Goal: Transaction & Acquisition: Purchase product/service

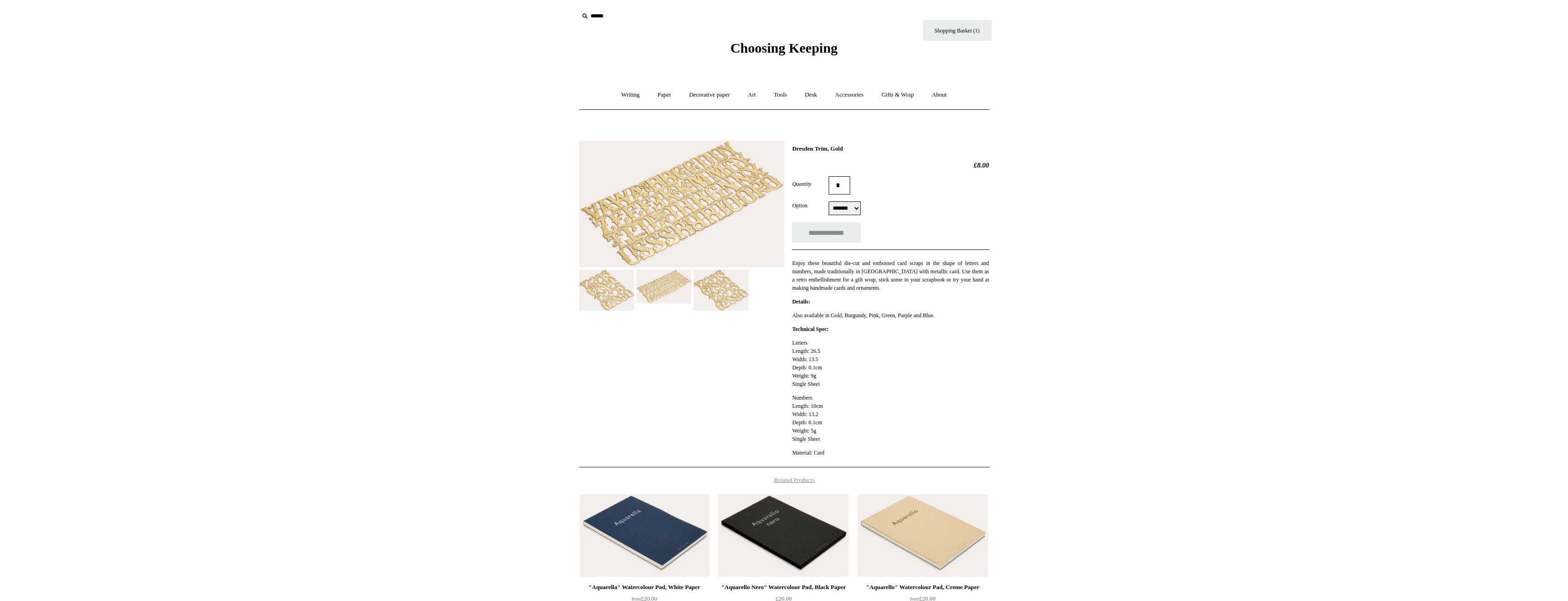
click at [776, 47] on span "Choosing Keeping" at bounding box center [783, 48] width 107 height 15
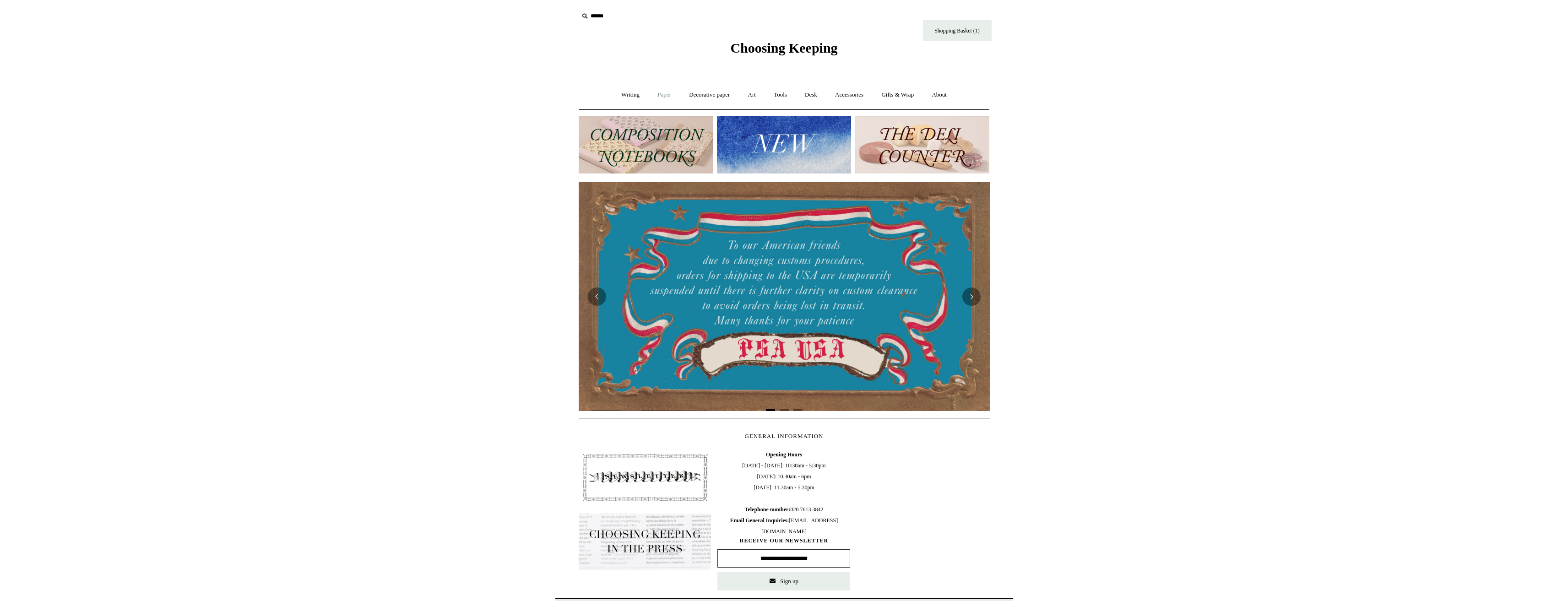
click at [659, 96] on link "Paper +" at bounding box center [664, 94] width 30 height 25
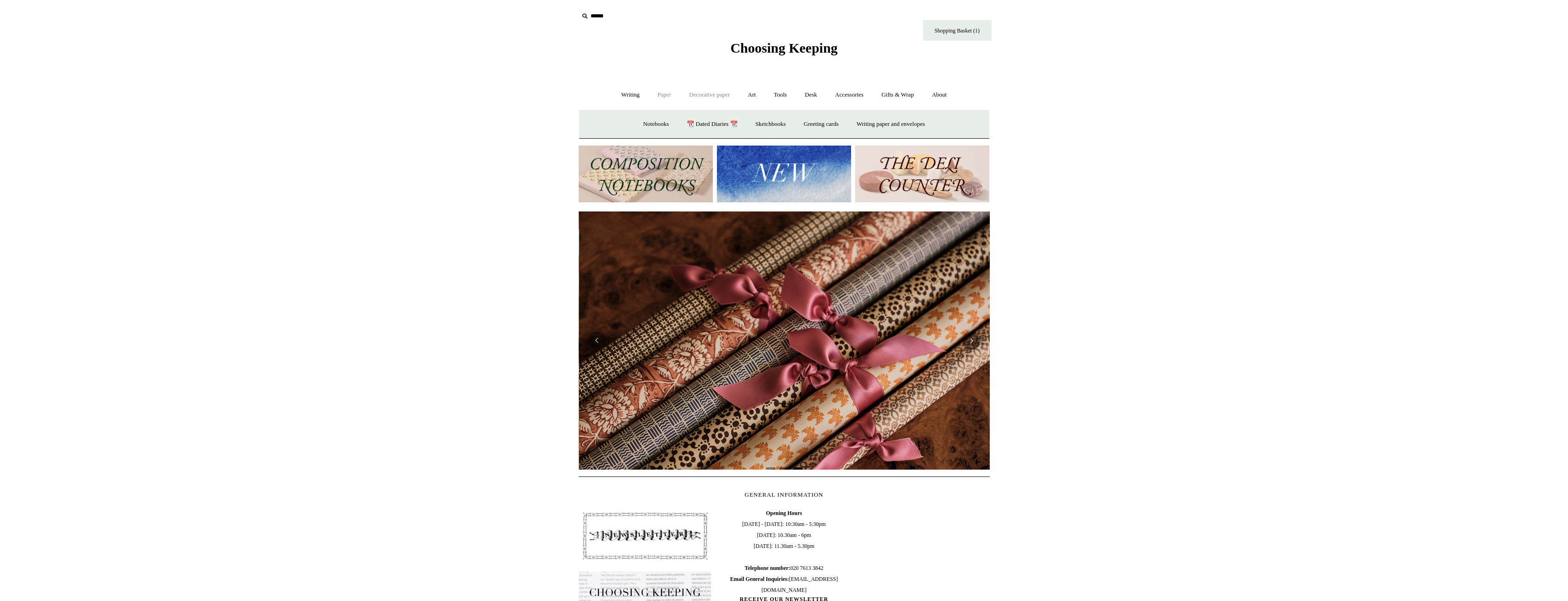
scroll to position [0, 822]
click at [717, 98] on link "Decorative paper +" at bounding box center [709, 94] width 57 height 25
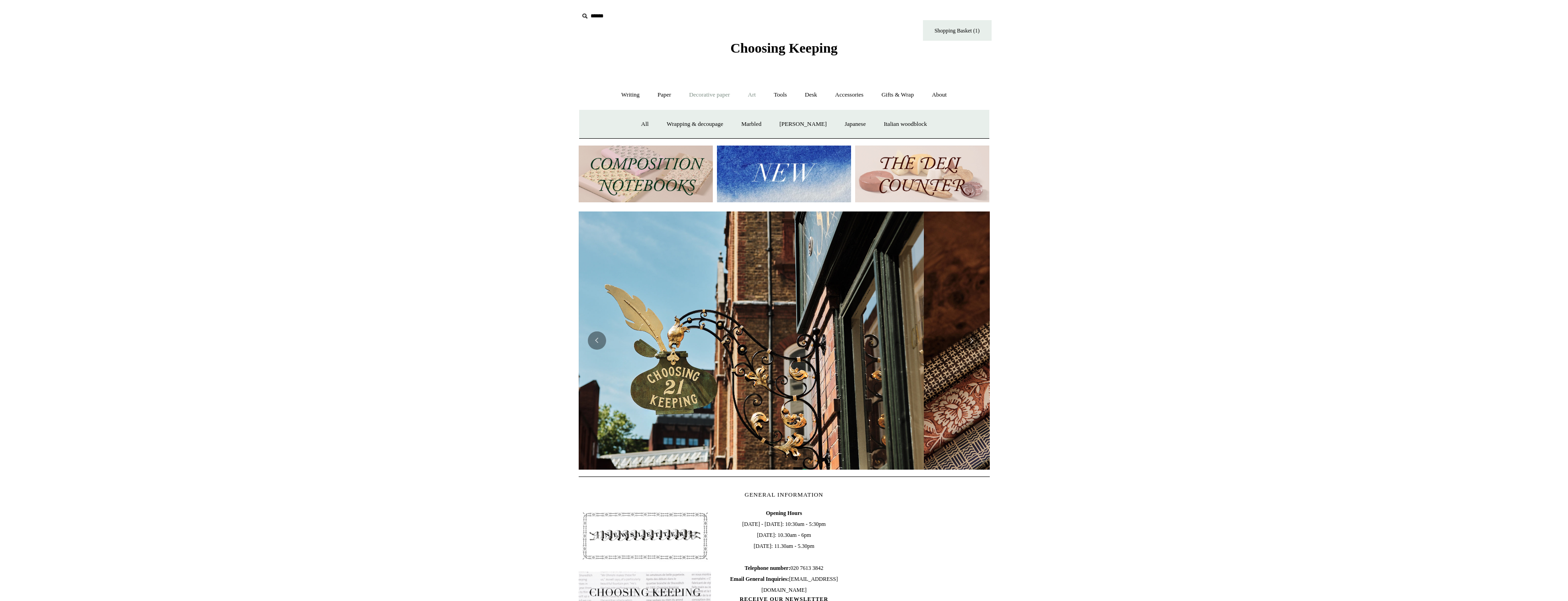
click at [755, 96] on link "Art +" at bounding box center [751, 94] width 25 height 25
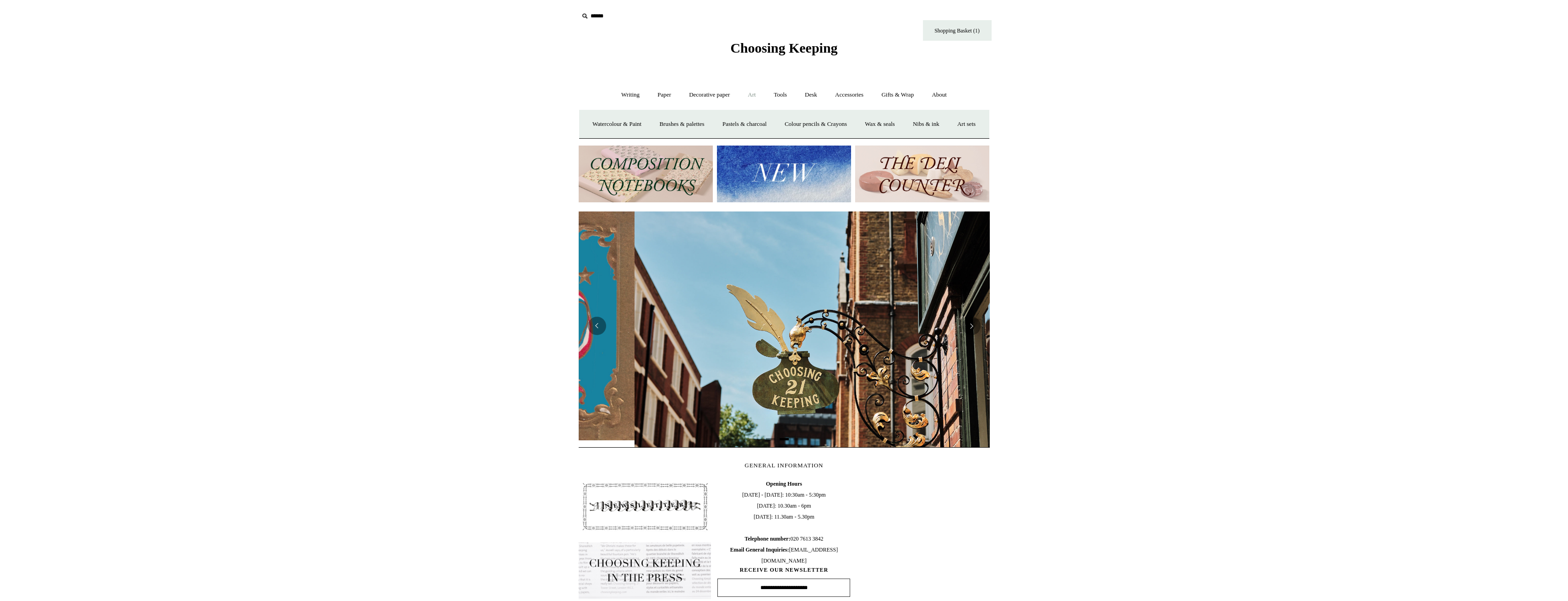
scroll to position [0, 411]
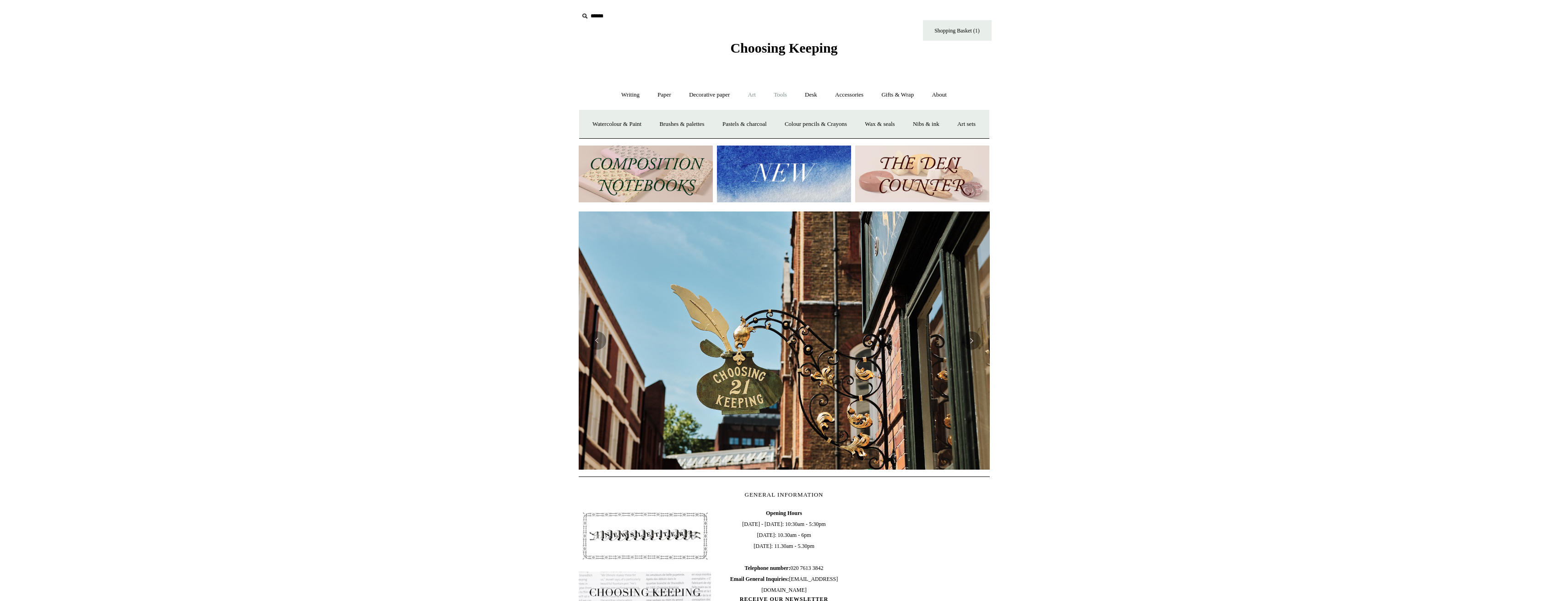
click at [781, 95] on link "Tools +" at bounding box center [780, 94] width 29 height 25
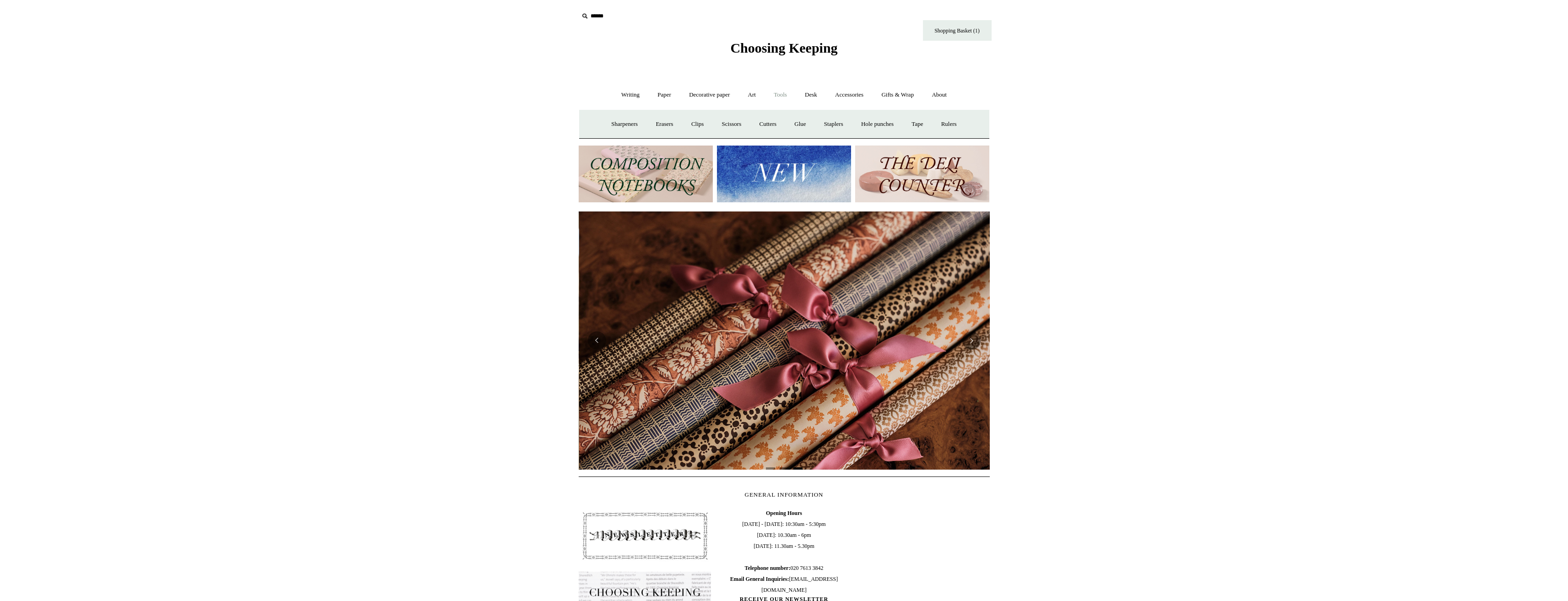
scroll to position [0, 822]
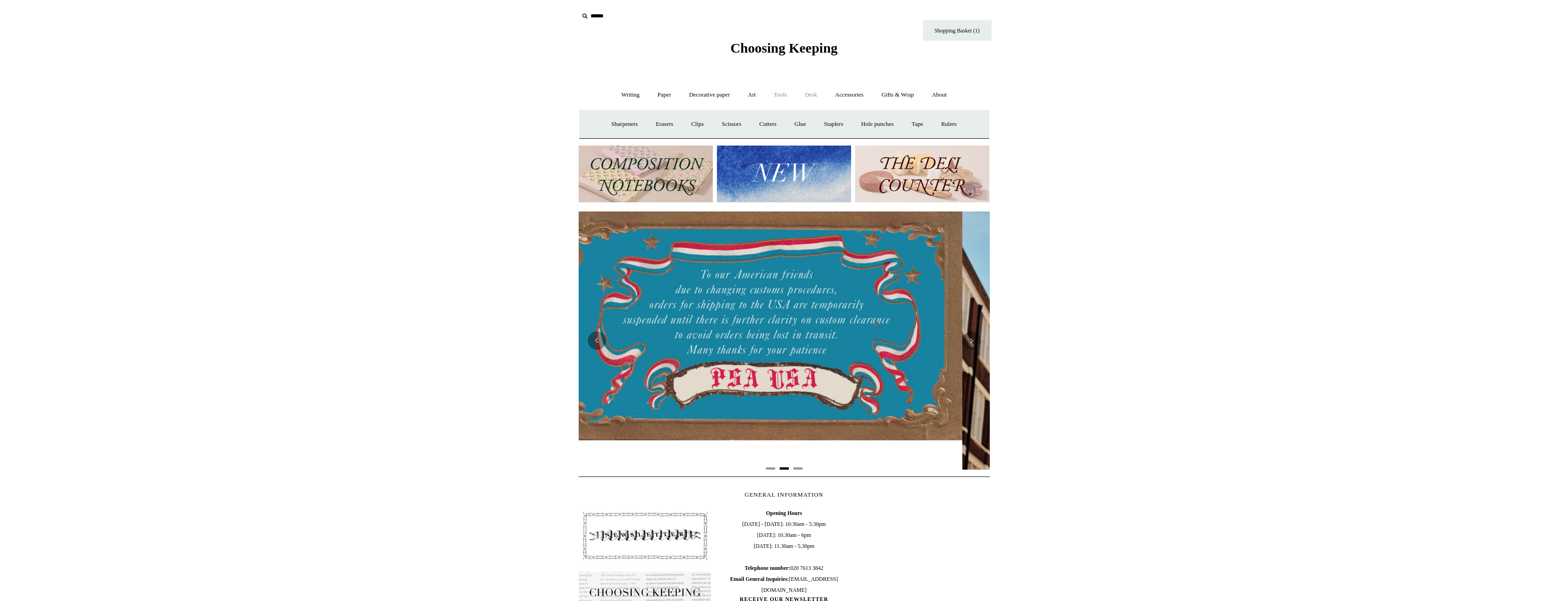
click at [817, 95] on link "Desk +" at bounding box center [811, 94] width 29 height 25
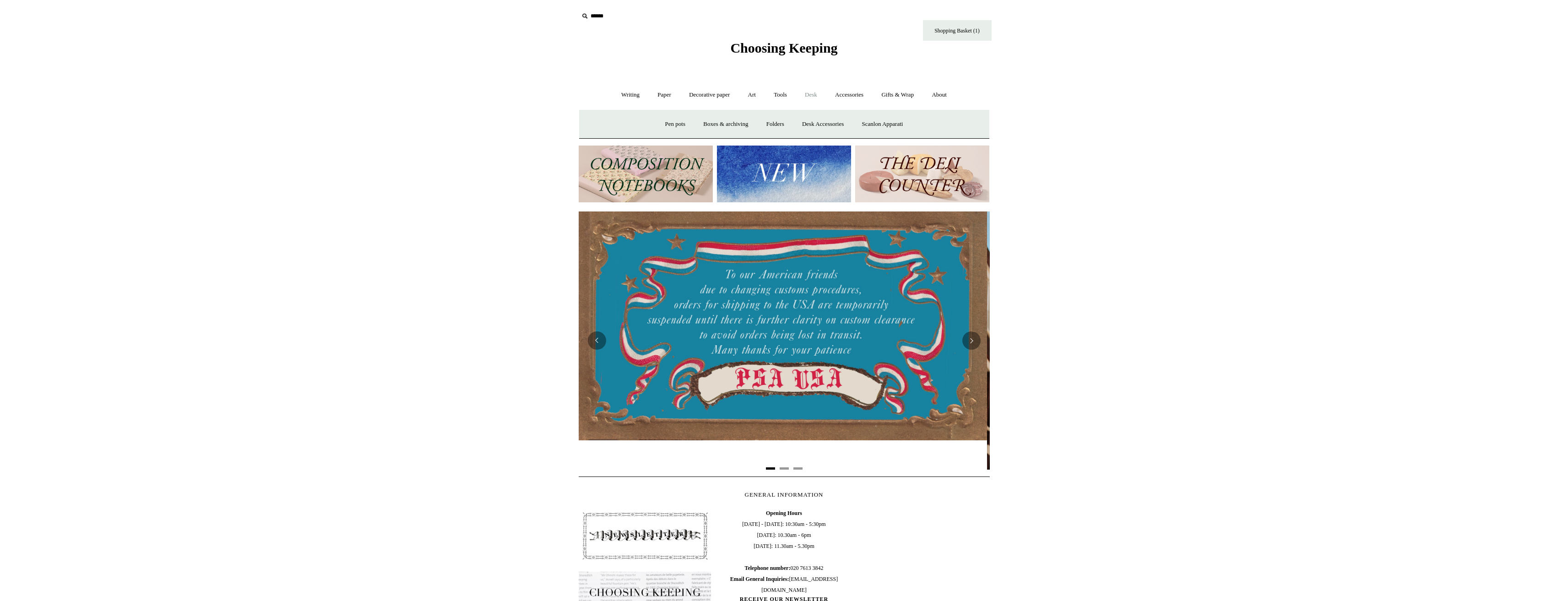
scroll to position [0, 0]
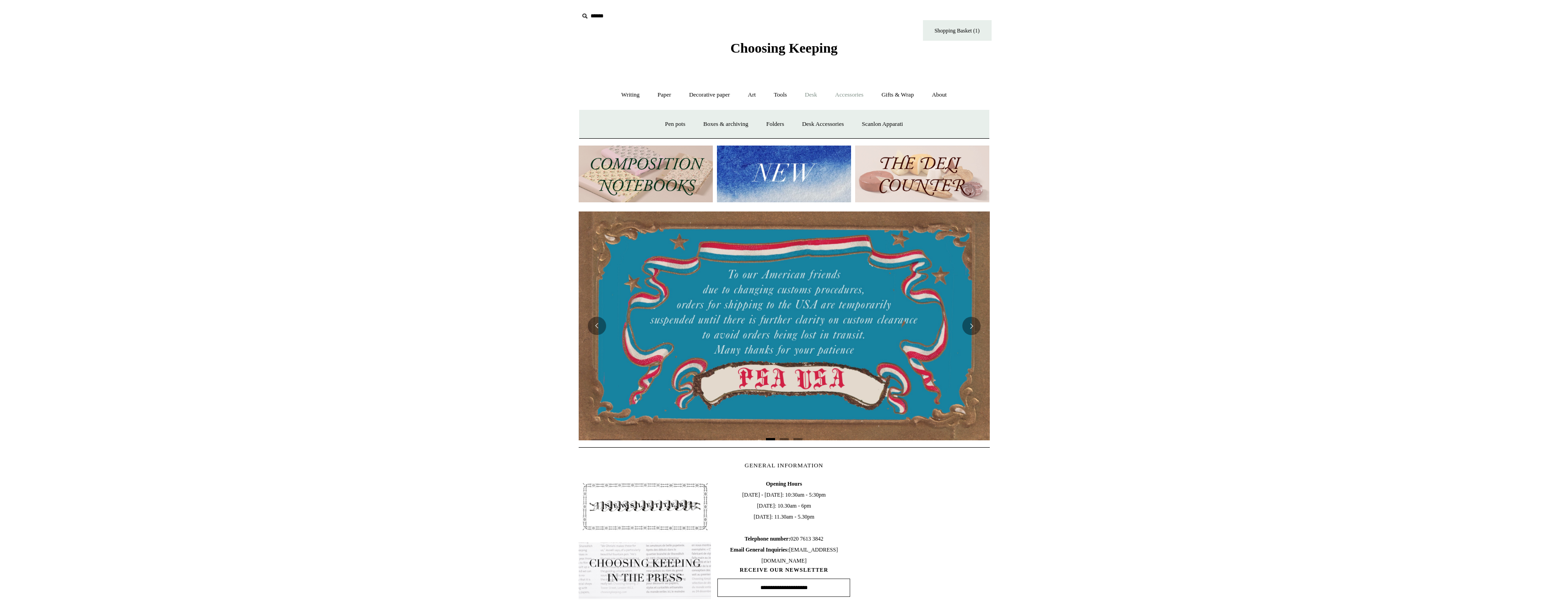
click at [847, 95] on link "Accessories +" at bounding box center [849, 94] width 45 height 25
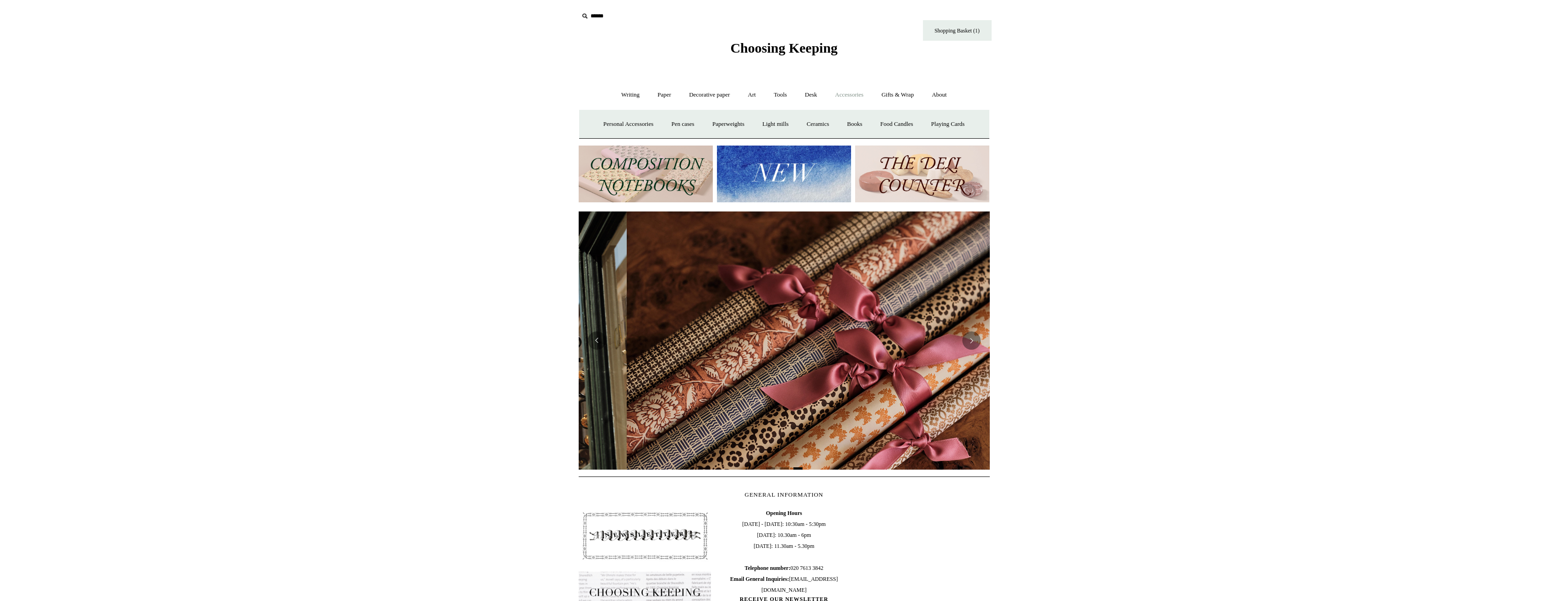
scroll to position [0, 822]
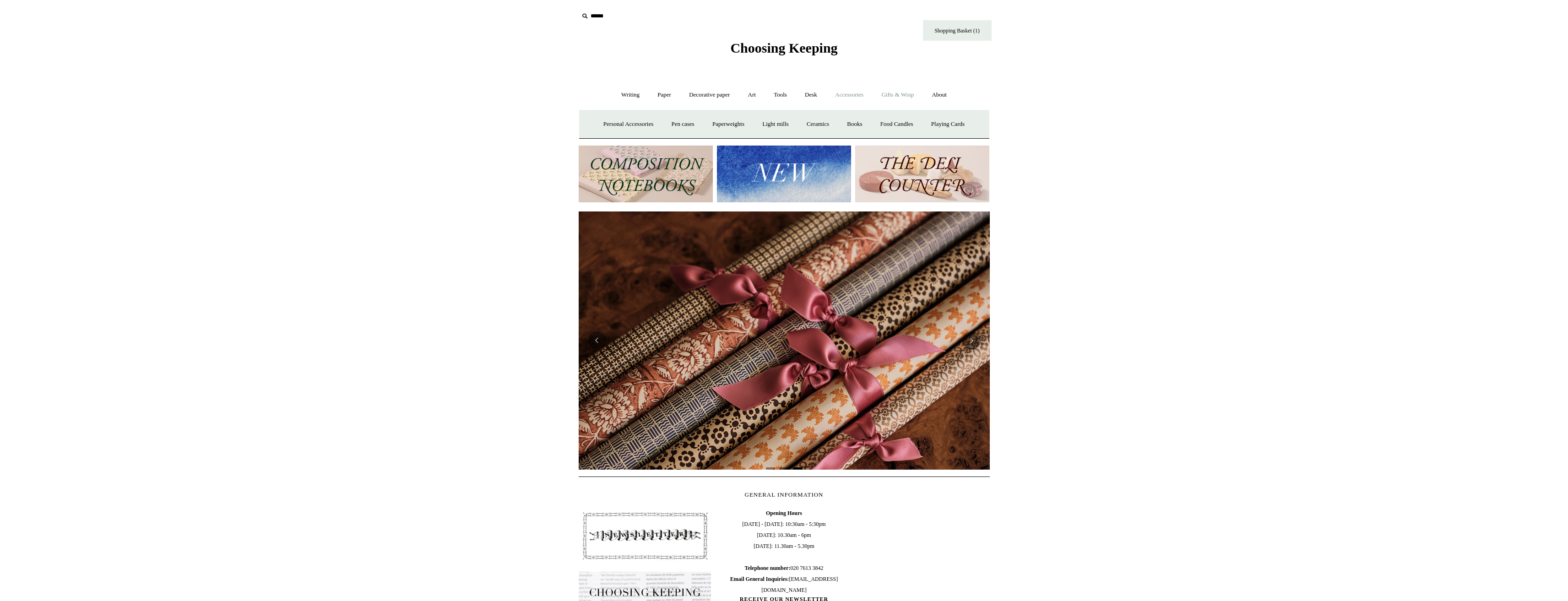
click at [894, 98] on link "Gifts & Wrap +" at bounding box center [897, 94] width 49 height 25
click at [886, 121] on link "Stickers" at bounding box center [879, 124] width 36 height 25
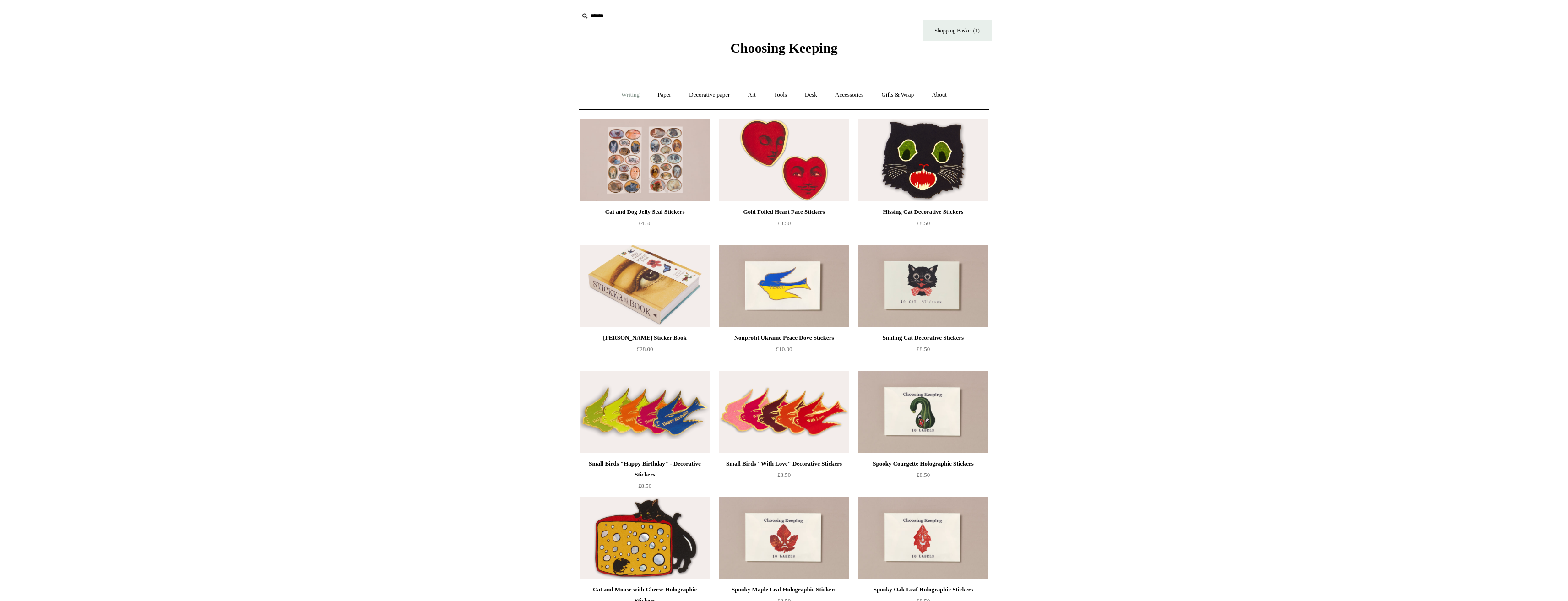
click at [621, 97] on link "Writing +" at bounding box center [630, 94] width 35 height 25
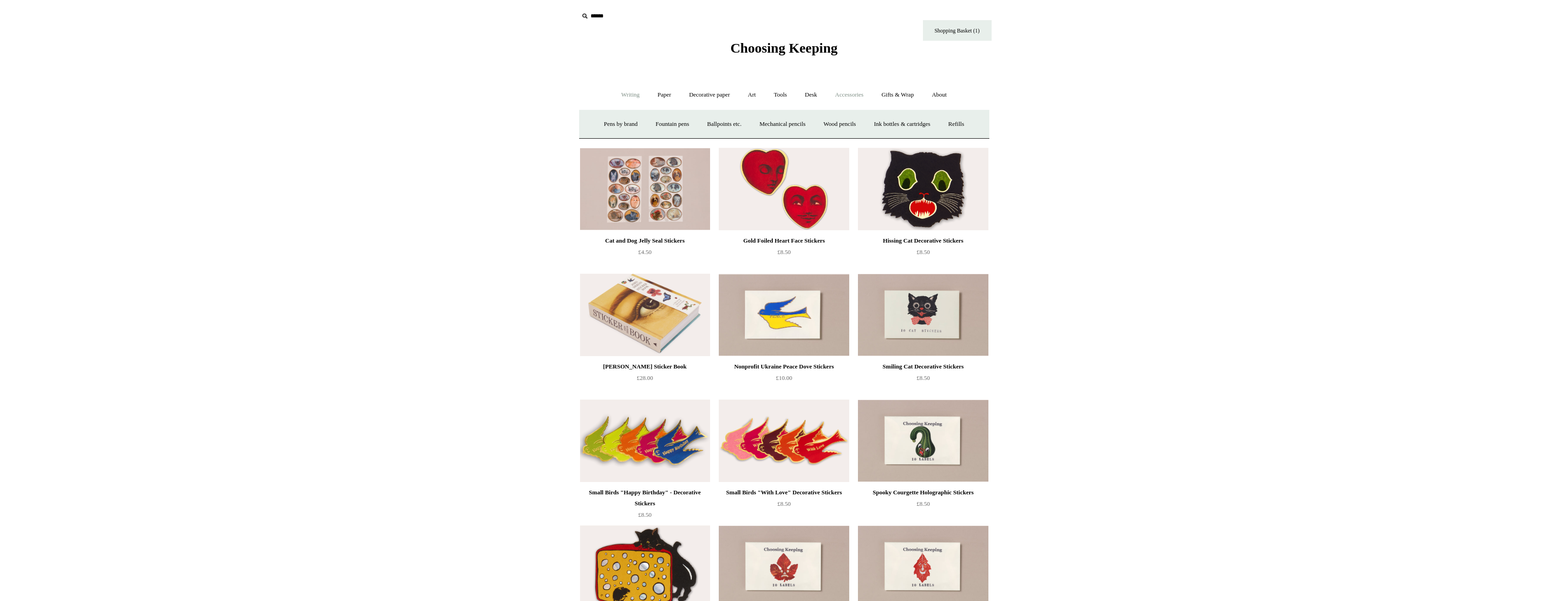
click at [859, 95] on link "Accessories +" at bounding box center [849, 94] width 45 height 25
click at [859, 95] on link "Accessories -" at bounding box center [849, 94] width 45 height 25
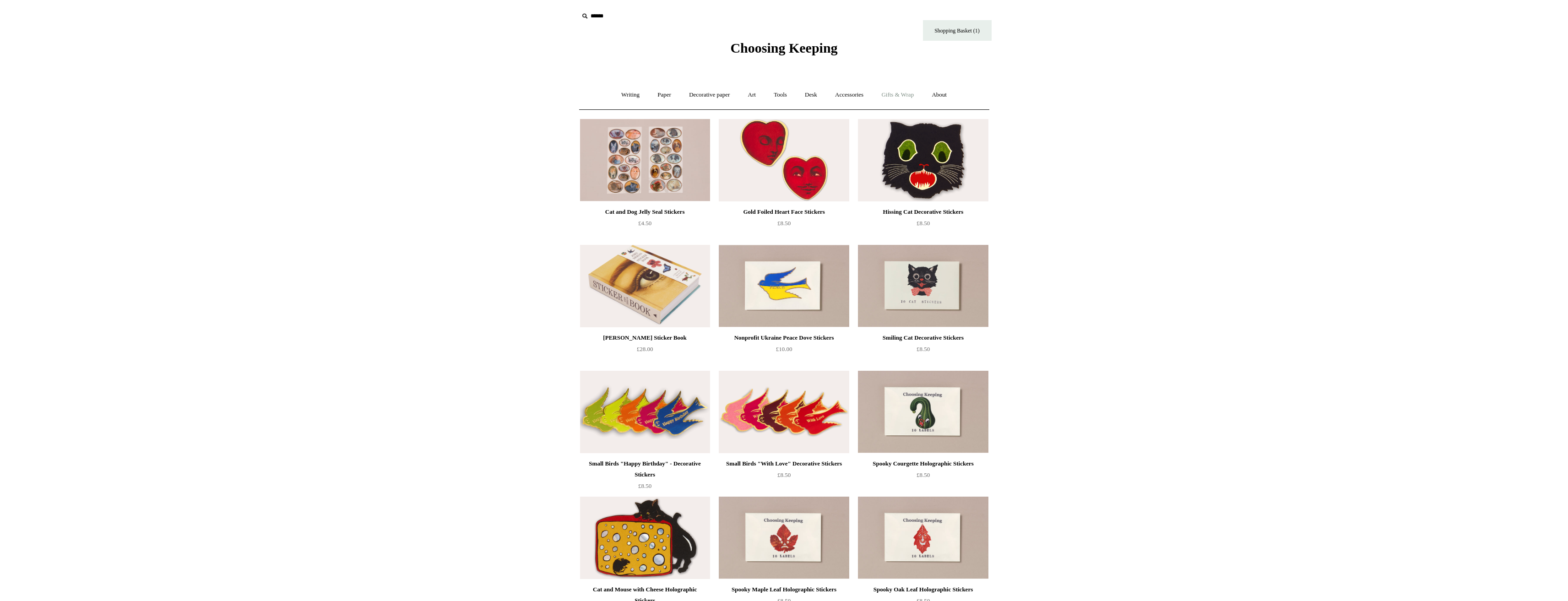
click at [899, 94] on link "Gifts & Wrap +" at bounding box center [897, 94] width 49 height 25
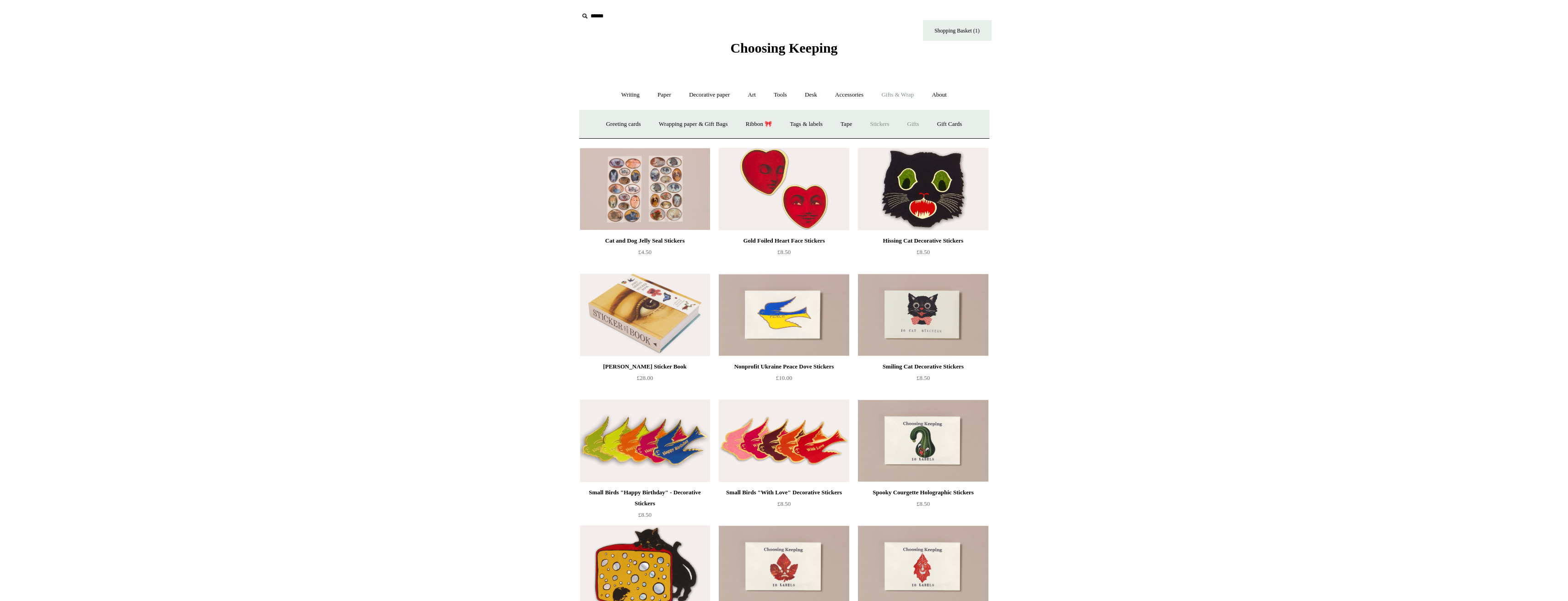
click at [921, 123] on link "Gifts +" at bounding box center [913, 124] width 29 height 25
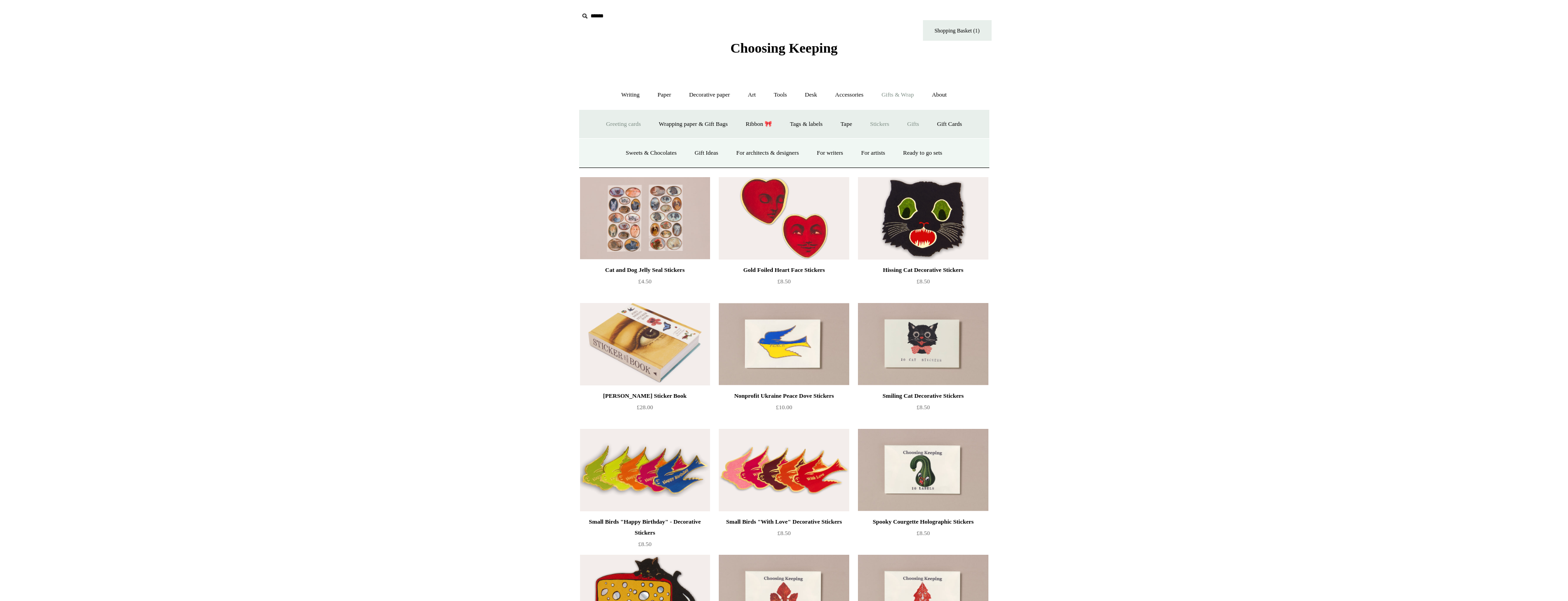
click at [626, 121] on link "Greeting cards +" at bounding box center [623, 124] width 52 height 25
click at [721, 152] on link "Nature & Animals" at bounding box center [722, 153] width 60 height 25
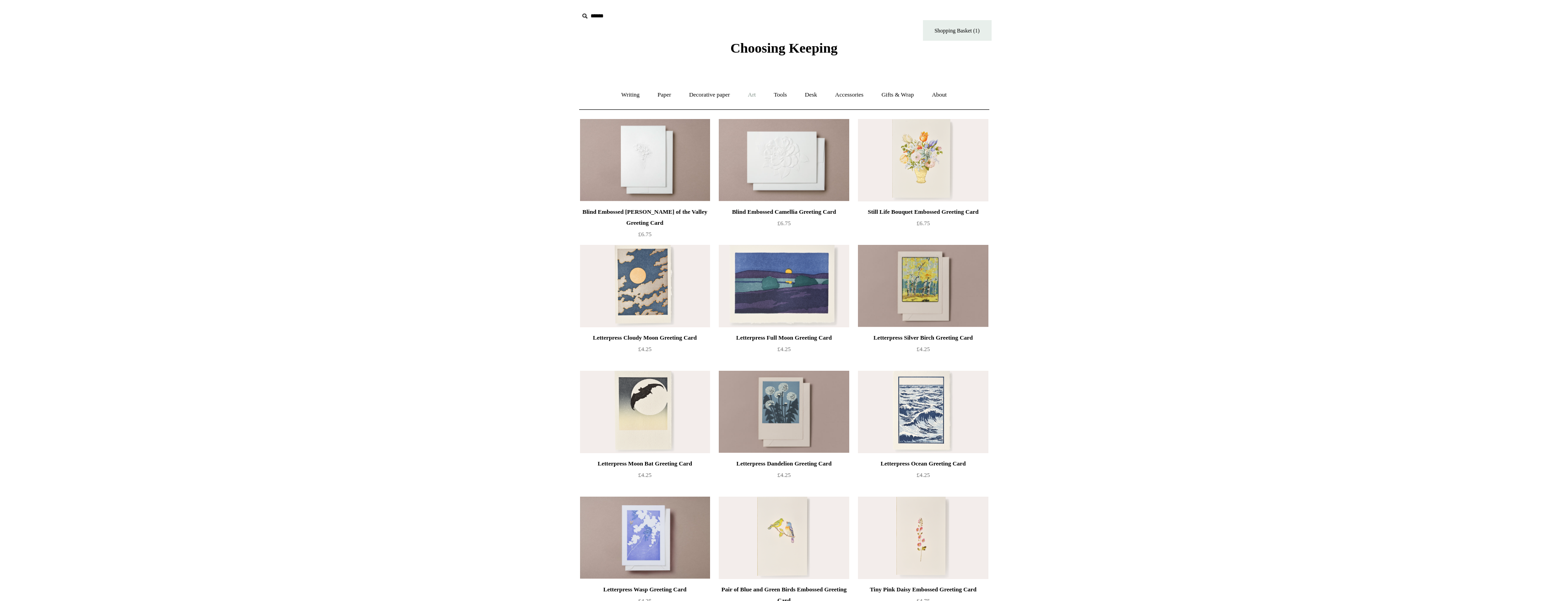
click at [749, 96] on link "Art +" at bounding box center [751, 94] width 25 height 25
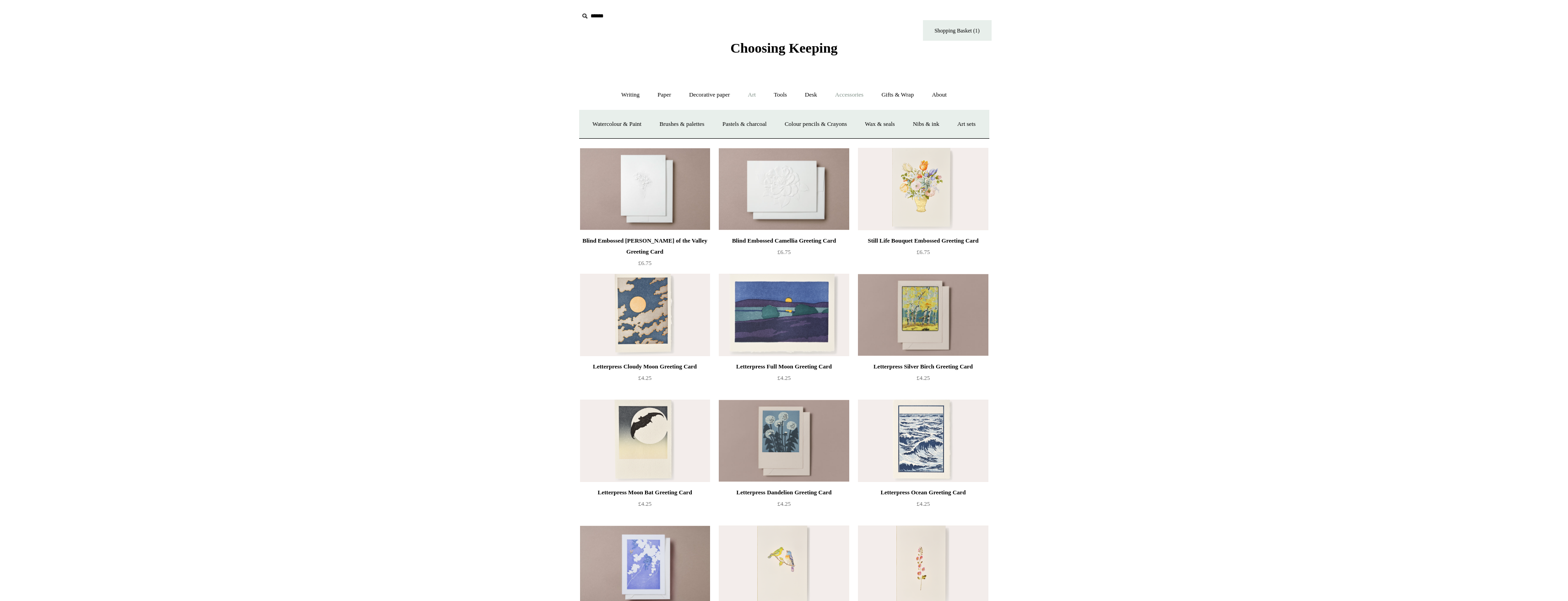
click at [841, 97] on link "Accessories +" at bounding box center [849, 94] width 45 height 25
click at [888, 96] on link "Gifts & Wrap +" at bounding box center [897, 94] width 49 height 25
click at [704, 123] on link "Wrapping paper & Gift Bags" at bounding box center [693, 124] width 85 height 25
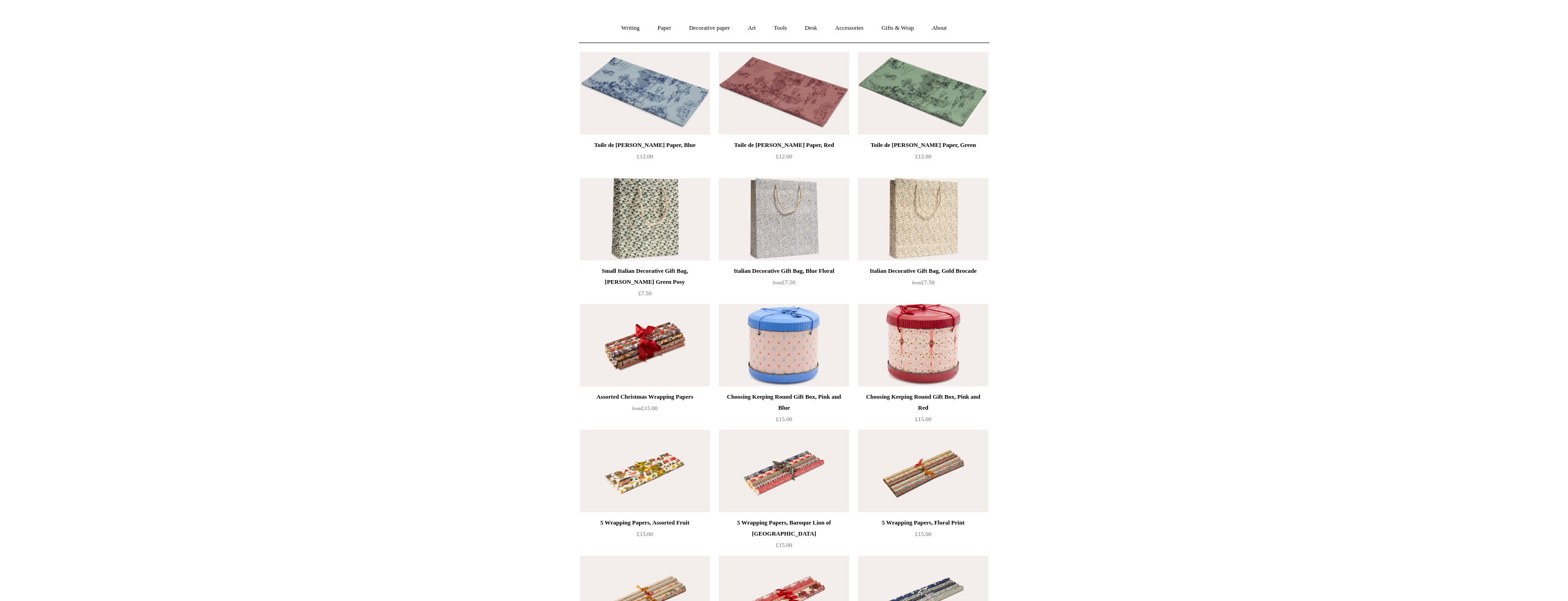
scroll to position [67, 0]
click at [660, 345] on img at bounding box center [645, 346] width 130 height 83
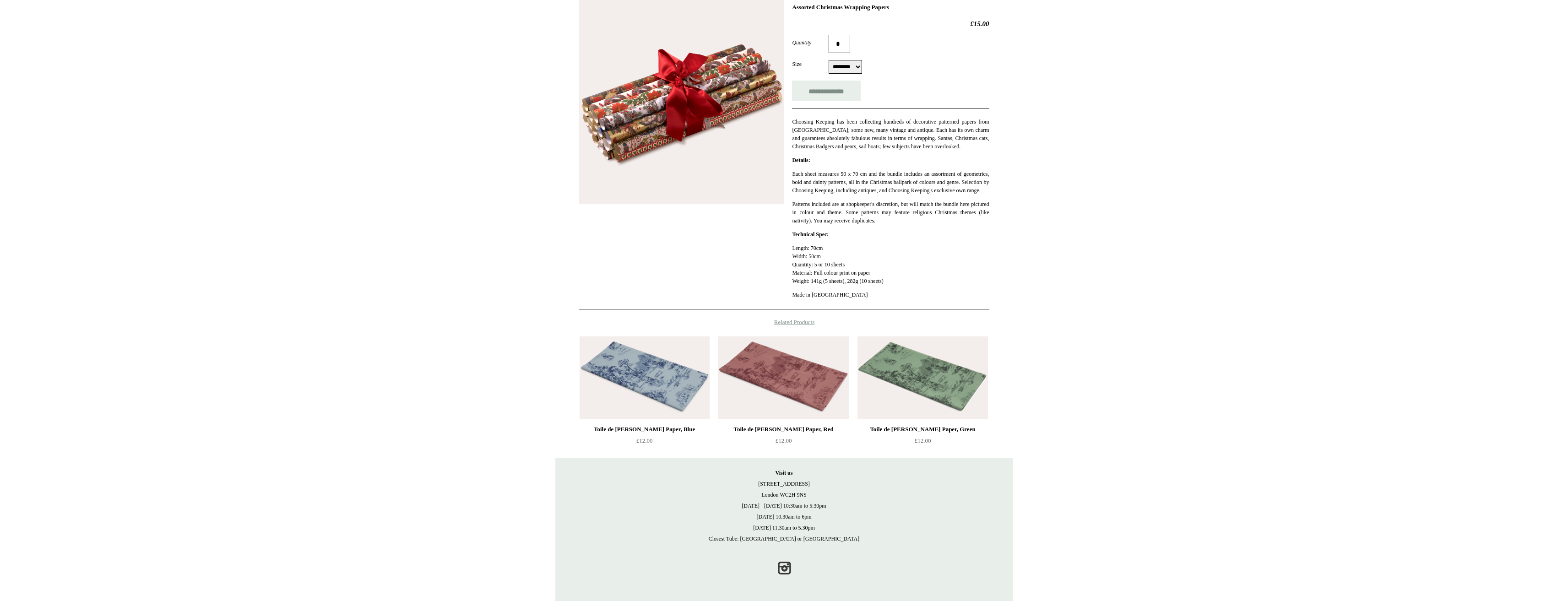
scroll to position [150, 0]
click at [630, 387] on img at bounding box center [644, 378] width 130 height 83
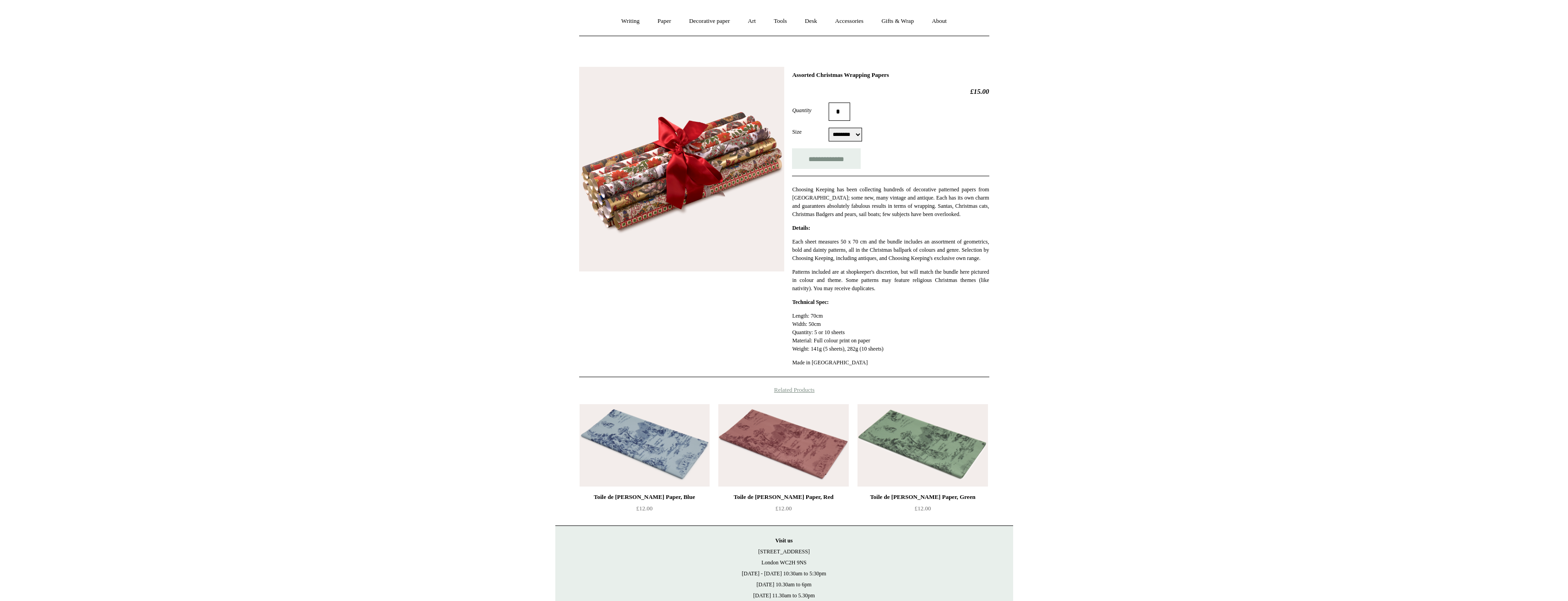
scroll to position [0, 0]
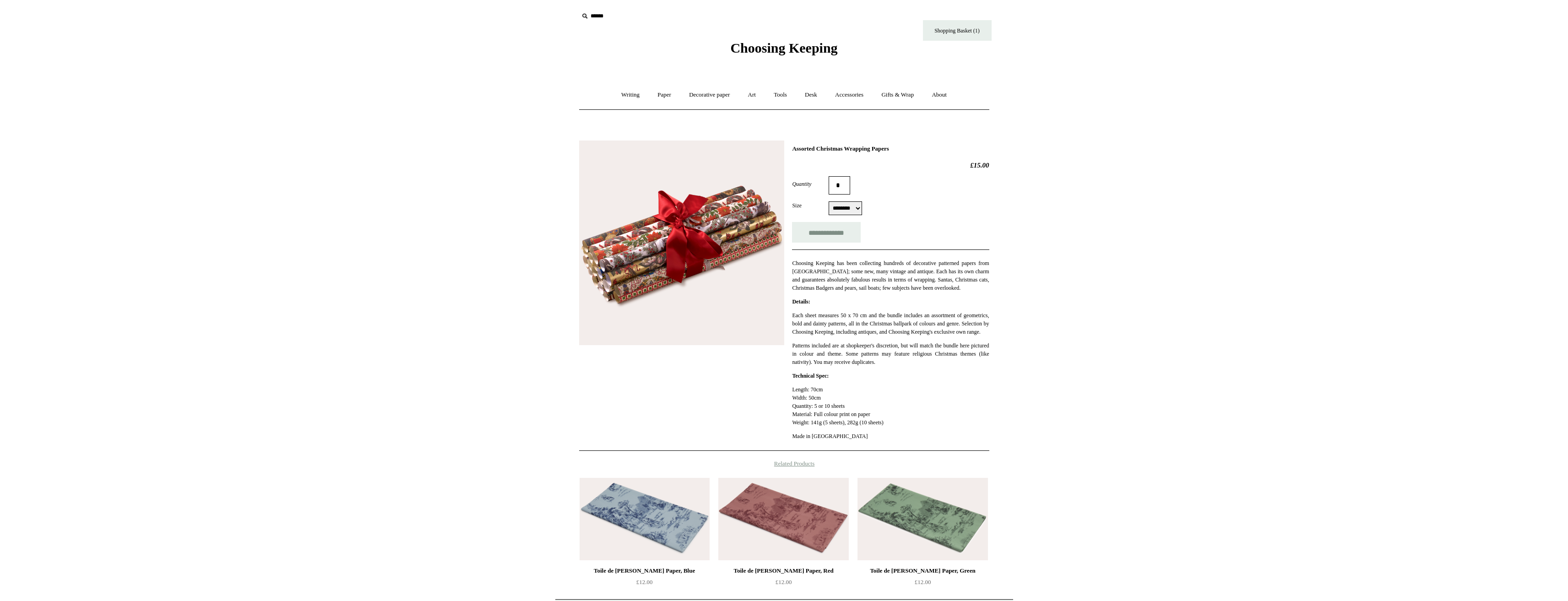
click at [759, 45] on span "Choosing Keeping" at bounding box center [783, 48] width 107 height 15
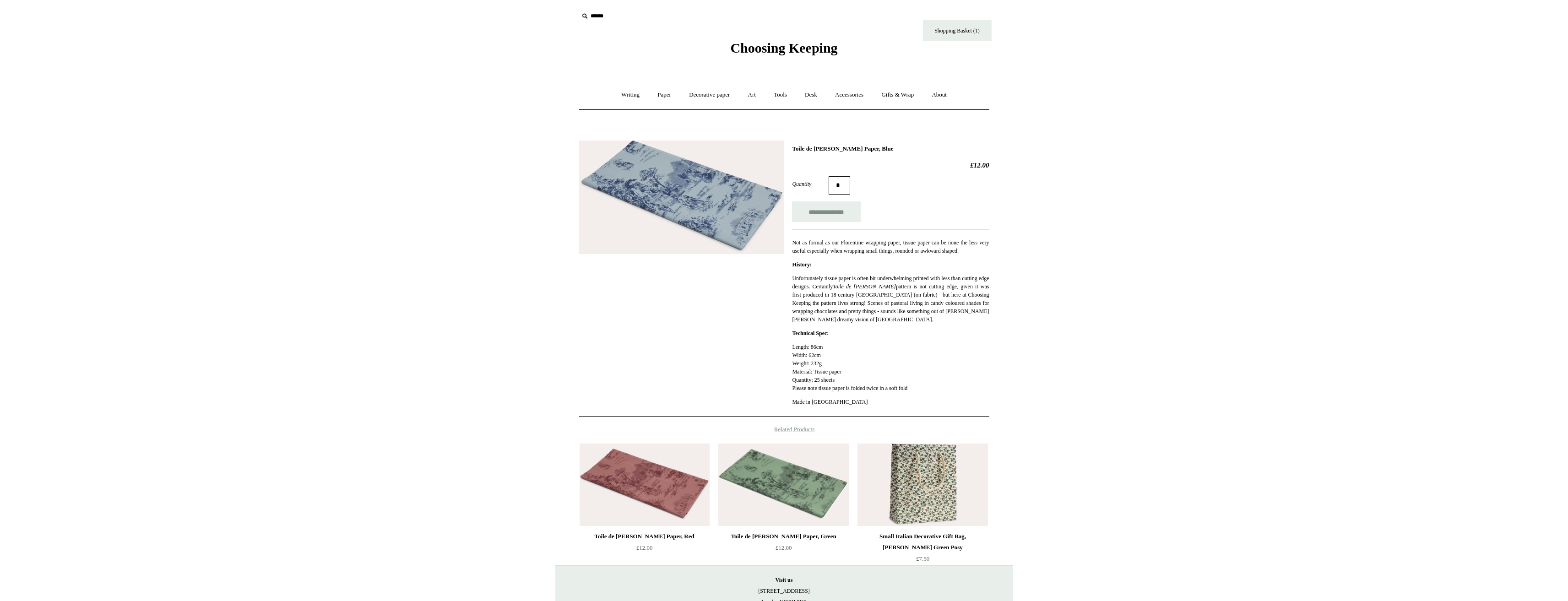
click at [783, 494] on img at bounding box center [783, 485] width 130 height 83
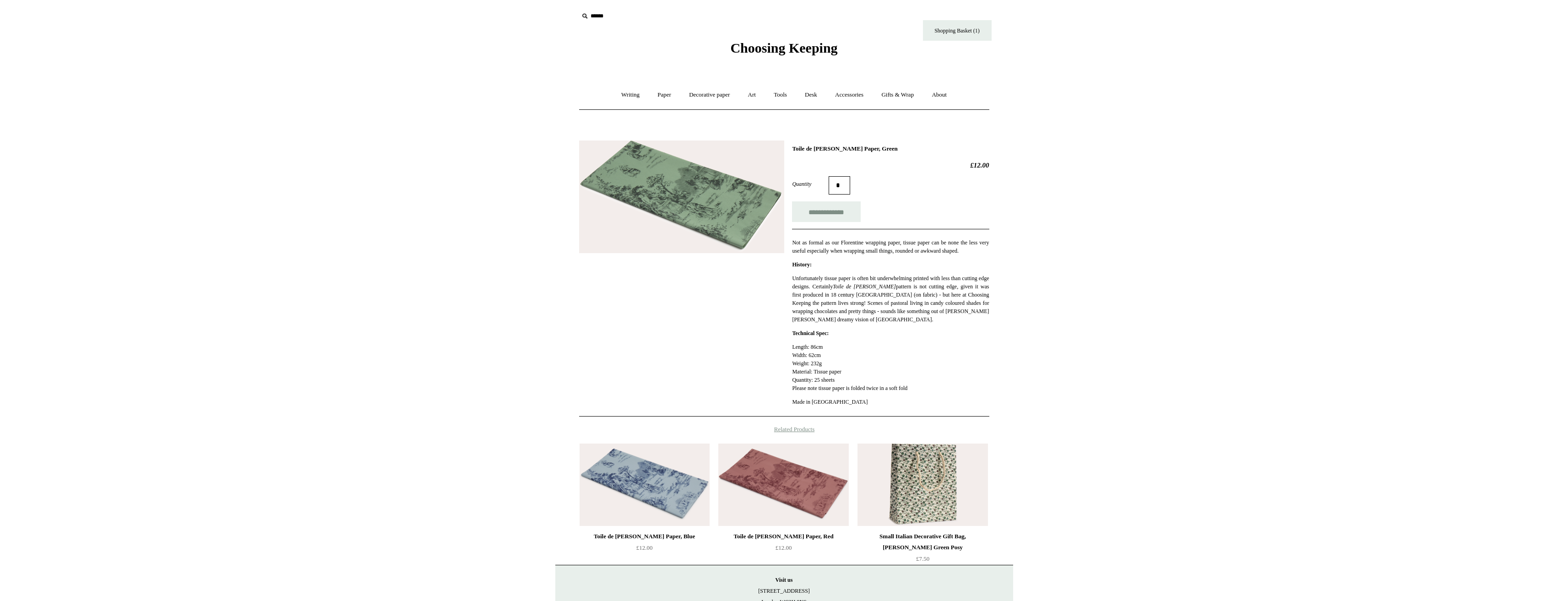
click at [704, 222] on img at bounding box center [682, 197] width 205 height 113
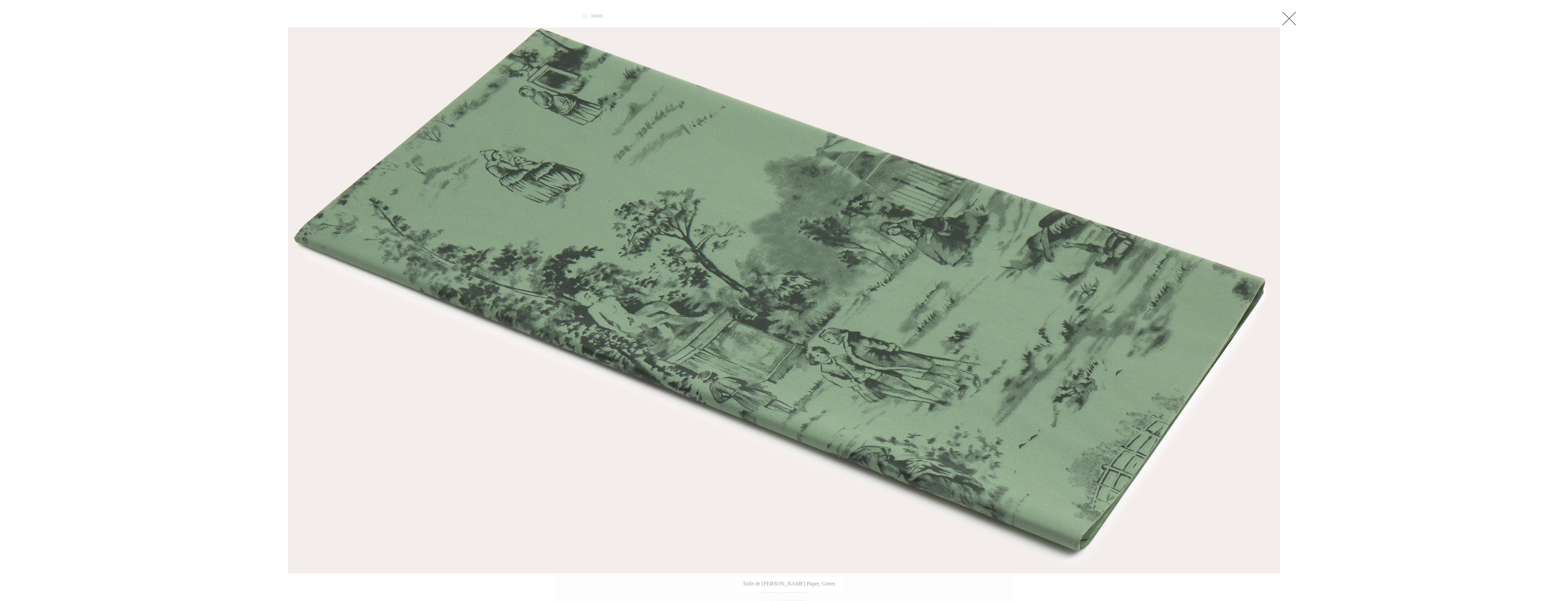
click at [691, 447] on img at bounding box center [783, 300] width 991 height 545
click at [1293, 17] on link at bounding box center [1289, 18] width 18 height 18
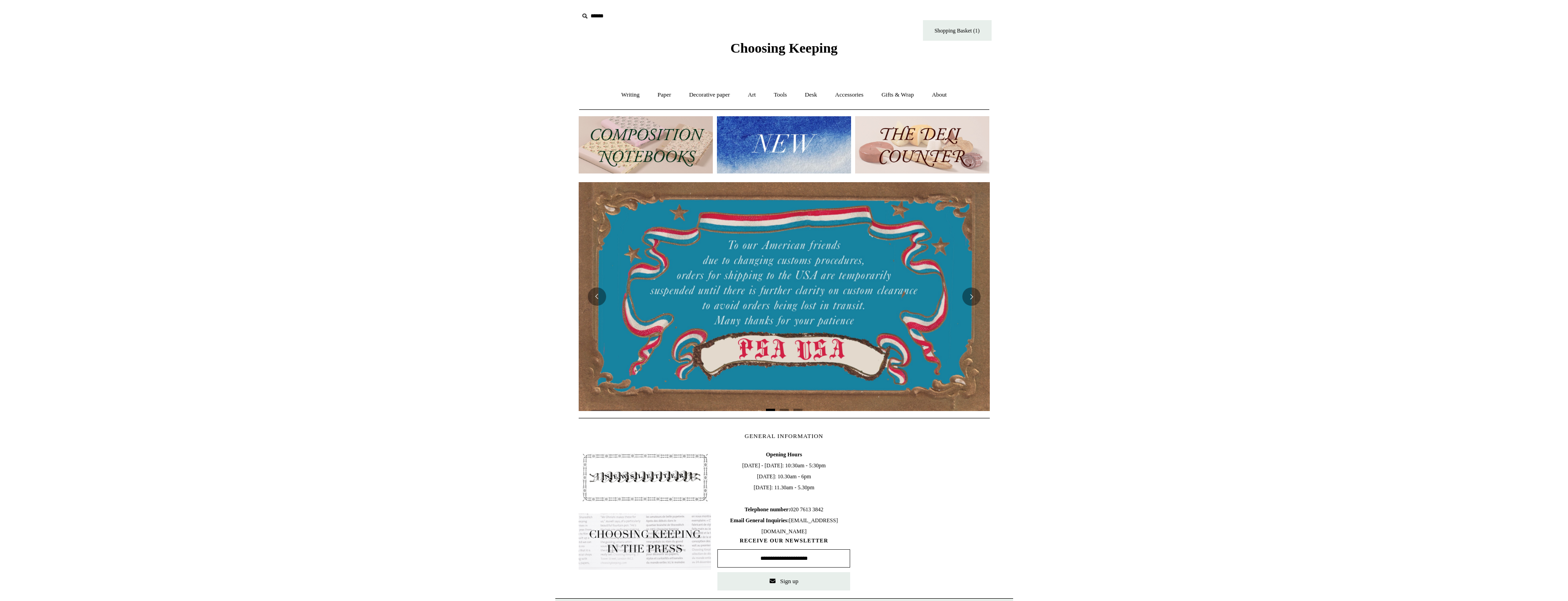
click at [599, 14] on input "text" at bounding box center [635, 16] width 113 height 17
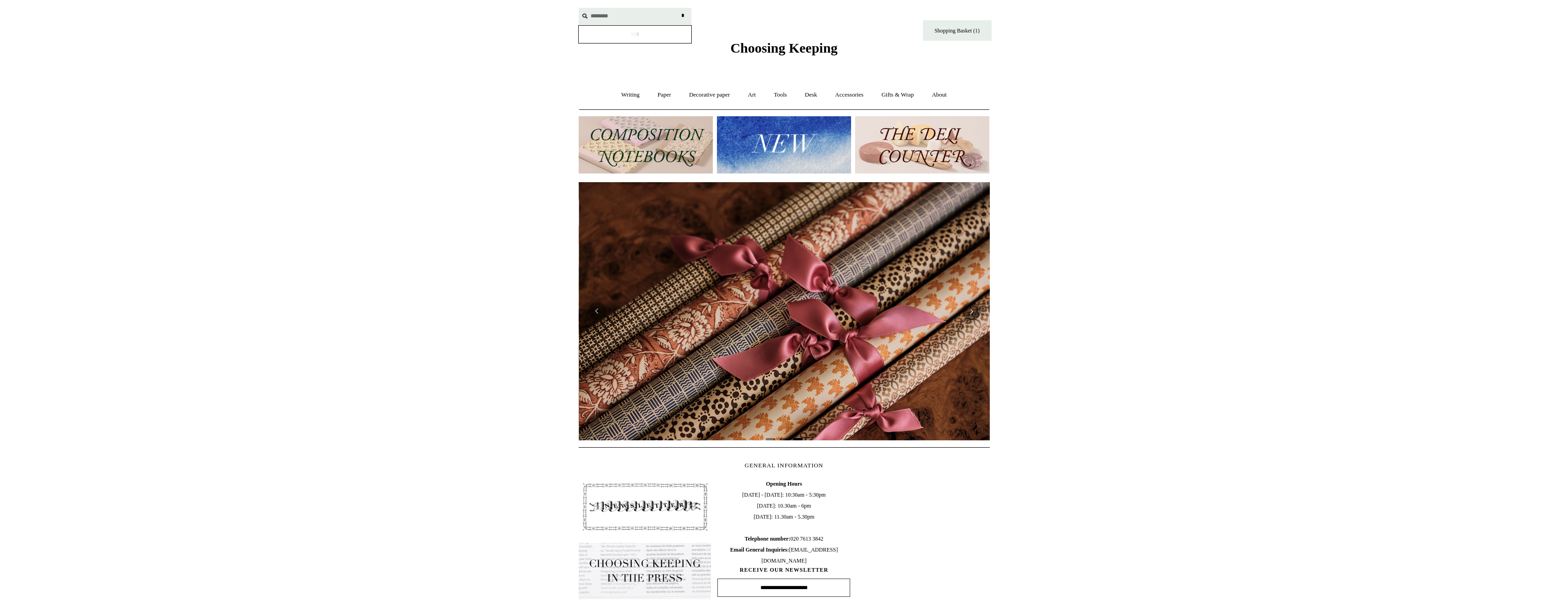
scroll to position [0, 822]
type input "*******"
click at [678, 8] on input "*" at bounding box center [683, 16] width 10 height 16
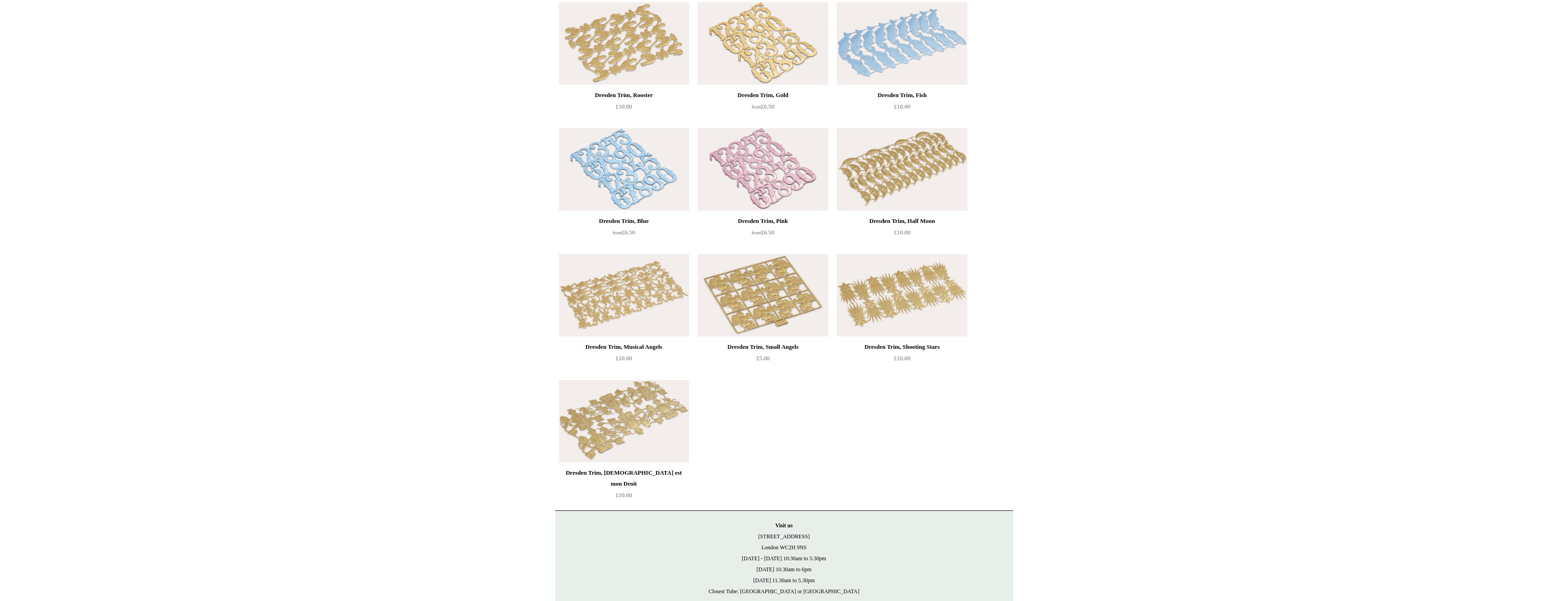
scroll to position [733, 0]
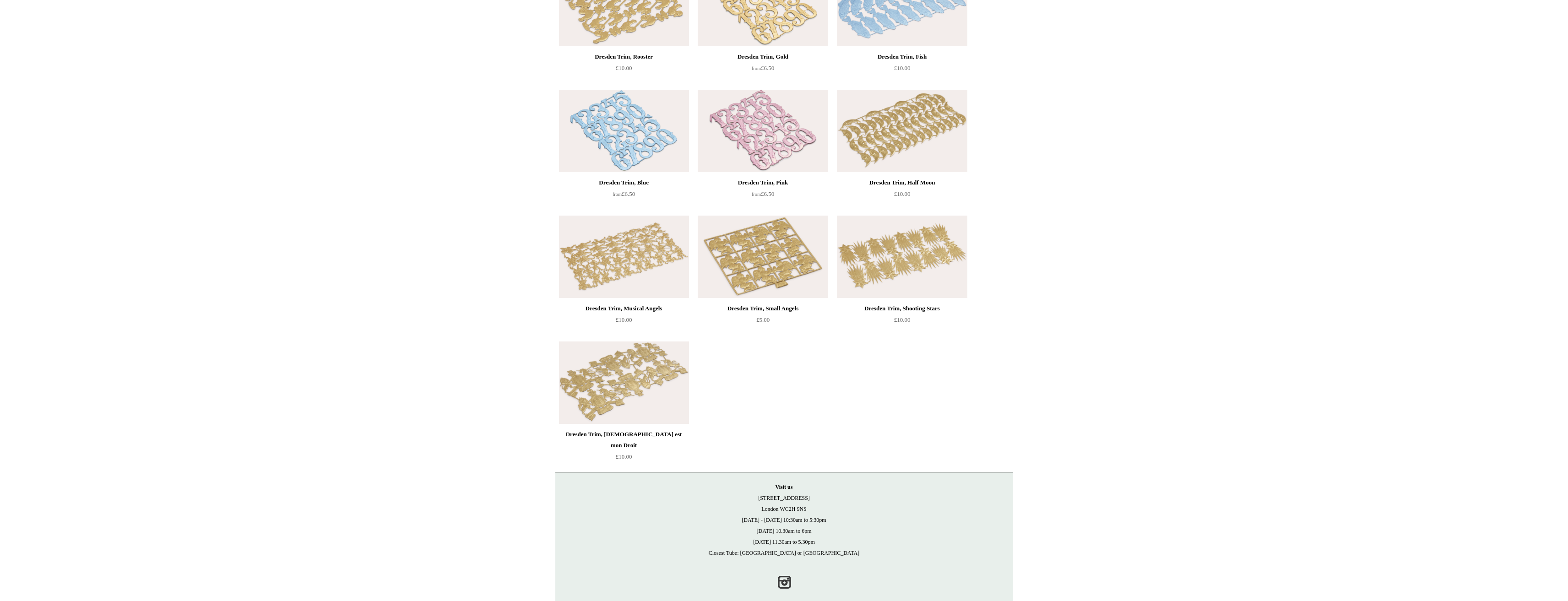
click at [621, 368] on img at bounding box center [624, 383] width 130 height 83
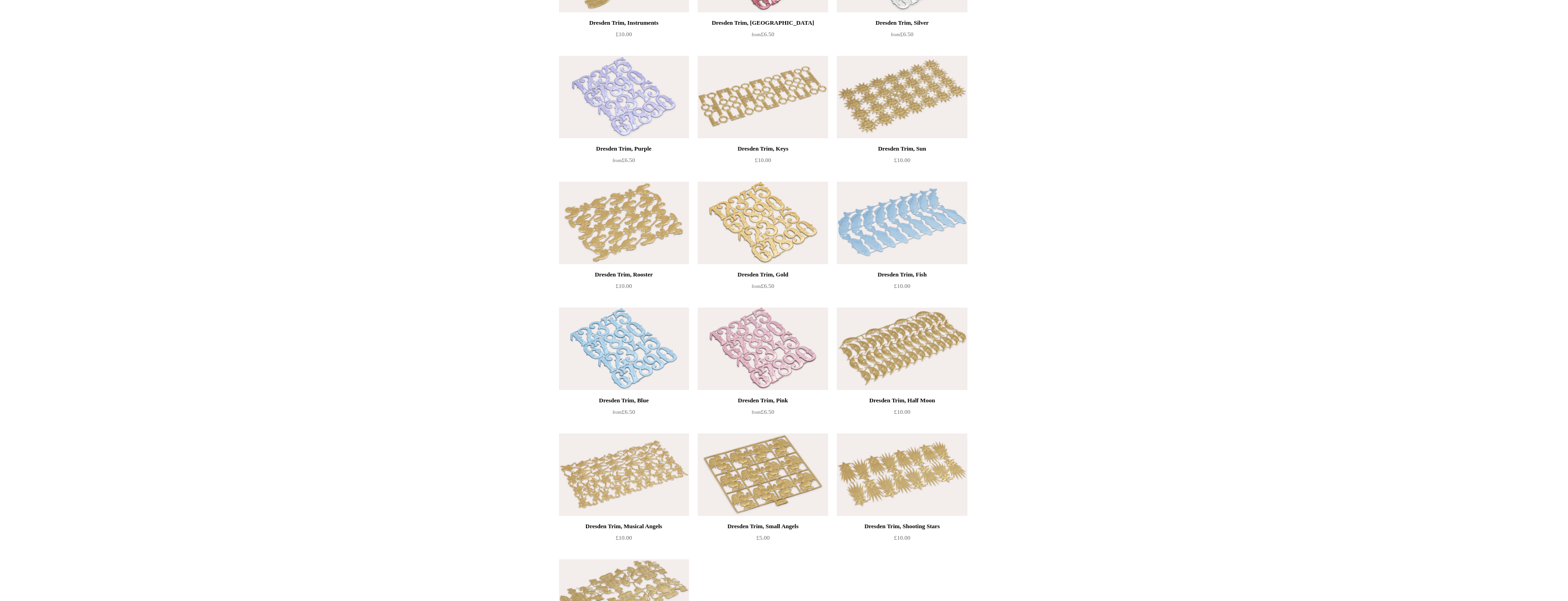
scroll to position [504, 0]
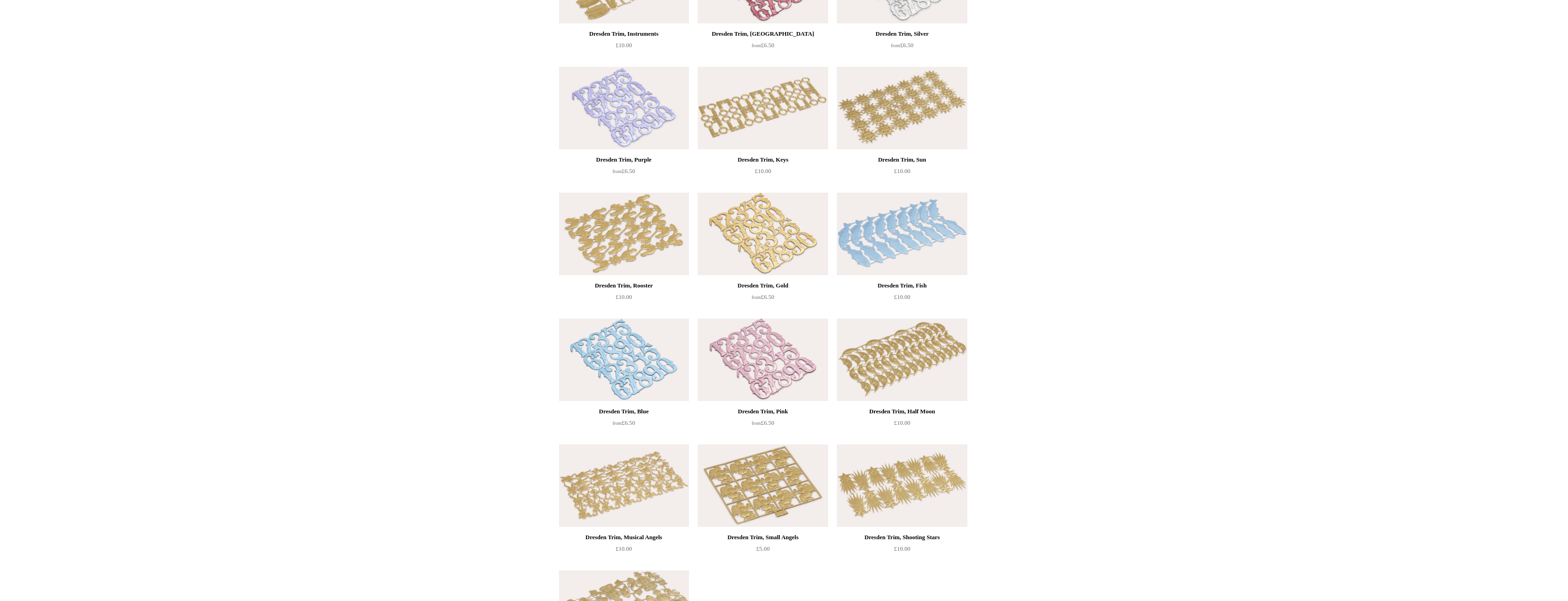
click at [644, 382] on img at bounding box center [624, 360] width 130 height 83
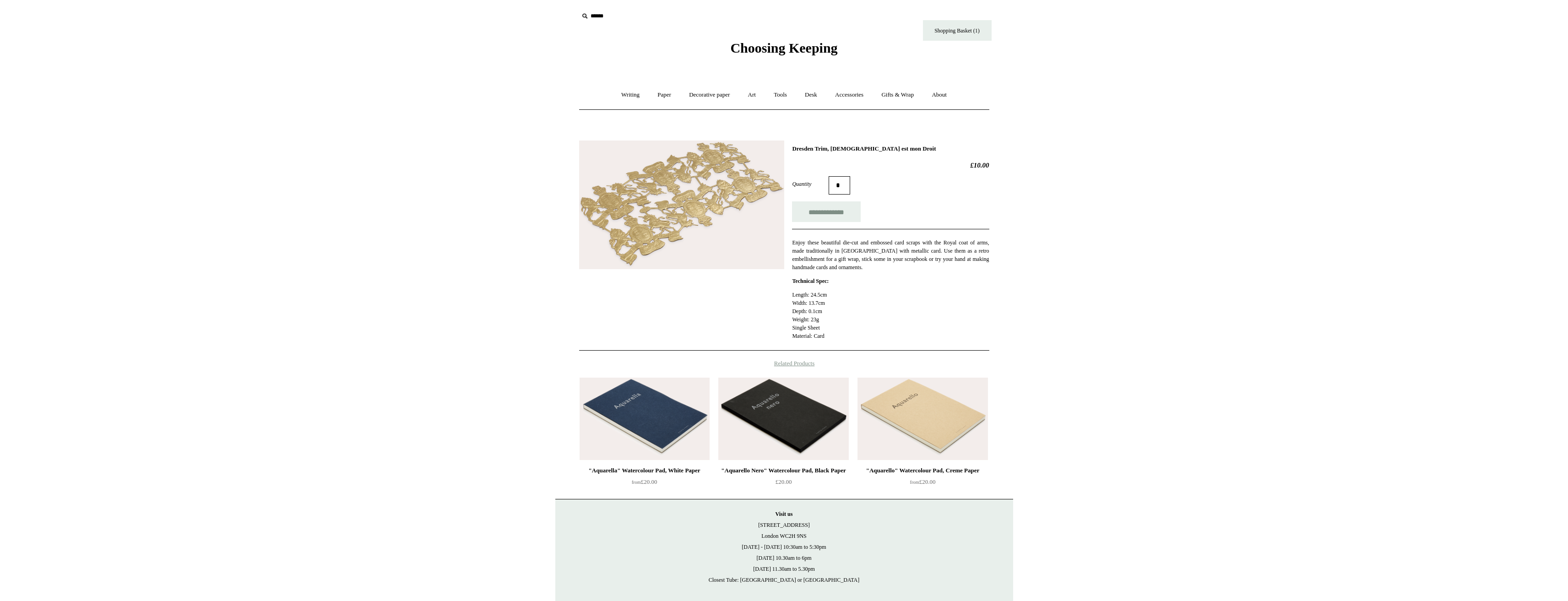
click at [671, 235] on img at bounding box center [682, 205] width 205 height 129
